Goal: Task Accomplishment & Management: Manage account settings

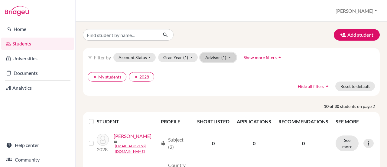
click at [219, 55] on button "Advisor (1)" at bounding box center [218, 57] width 36 height 9
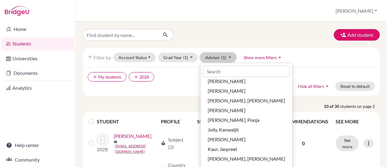
scroll to position [30, 0]
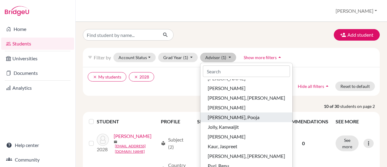
click at [219, 118] on span "[PERSON_NAME], Pooja" at bounding box center [234, 116] width 52 height 7
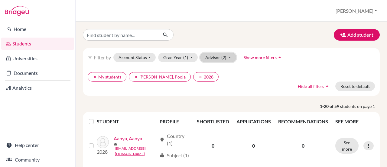
click at [217, 55] on button "Advisor (2)" at bounding box center [218, 57] width 36 height 9
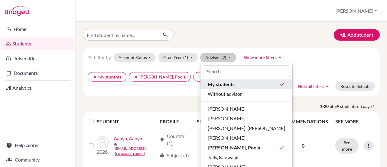
click at [241, 85] on div "My students done" at bounding box center [246, 83] width 77 height 7
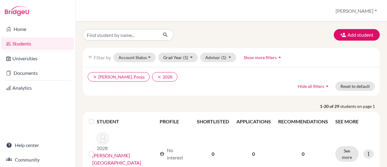
click at [96, 118] on label at bounding box center [96, 118] width 0 height 0
click at [0, 0] on input "checkbox" at bounding box center [0, 0] width 0 height 0
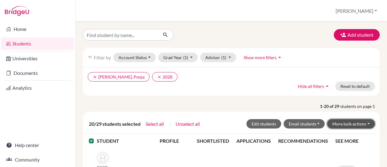
click at [359, 123] on button "More bulk actions" at bounding box center [351, 123] width 48 height 9
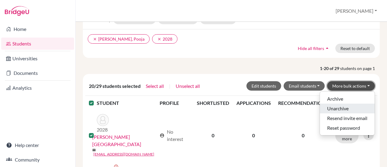
scroll to position [38, 0]
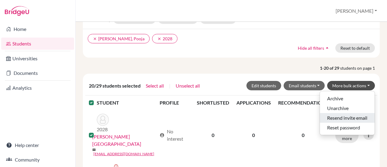
click at [339, 116] on button "Resend invite email" at bounding box center [347, 118] width 55 height 10
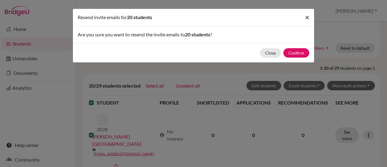
click at [307, 14] on span "×" at bounding box center [307, 17] width 4 height 9
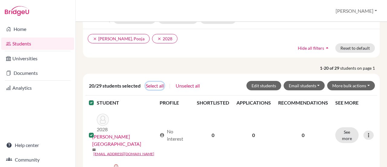
click at [145, 87] on button "Select all" at bounding box center [154, 86] width 19 height 8
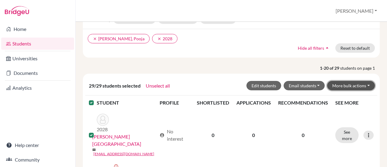
click at [361, 86] on button "More bulk actions" at bounding box center [351, 85] width 48 height 9
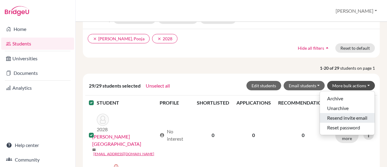
click at [353, 117] on button "Resend invite email" at bounding box center [347, 118] width 55 height 10
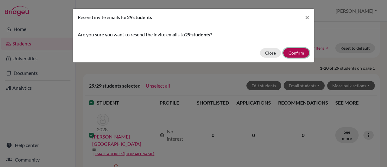
click at [289, 51] on button "Confirm" at bounding box center [296, 52] width 26 height 9
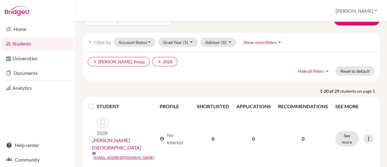
scroll to position [37, 0]
click at [96, 102] on label at bounding box center [96, 102] width 0 height 0
click at [0, 0] on input "checkbox" at bounding box center [0, 0] width 0 height 0
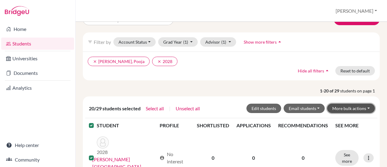
click at [353, 107] on button "More bulk actions" at bounding box center [351, 107] width 48 height 9
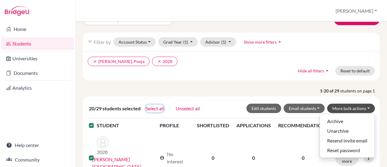
click at [147, 107] on button "Select all" at bounding box center [154, 108] width 19 height 8
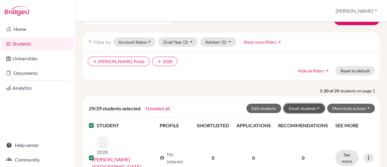
click at [312, 108] on button "Email students" at bounding box center [304, 107] width 41 height 9
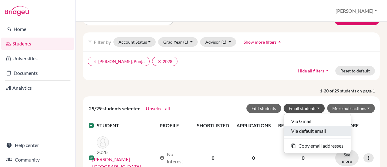
click at [296, 130] on button "Via default email" at bounding box center [317, 131] width 67 height 10
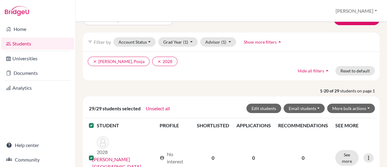
click at [283, 62] on ul "clear [PERSON_NAME], Pooja clear 2028" at bounding box center [196, 61] width 216 height 9
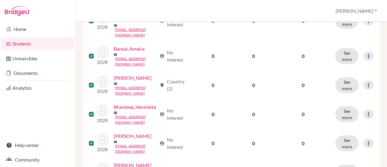
scroll to position [0, 0]
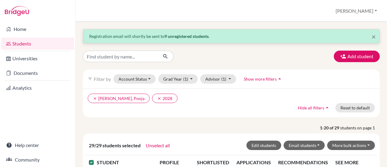
click at [216, 50] on div "Add student" at bounding box center [231, 55] width 306 height 11
click at [372, 35] on span "×" at bounding box center [374, 36] width 4 height 9
